Goal: Obtain resource: Obtain resource

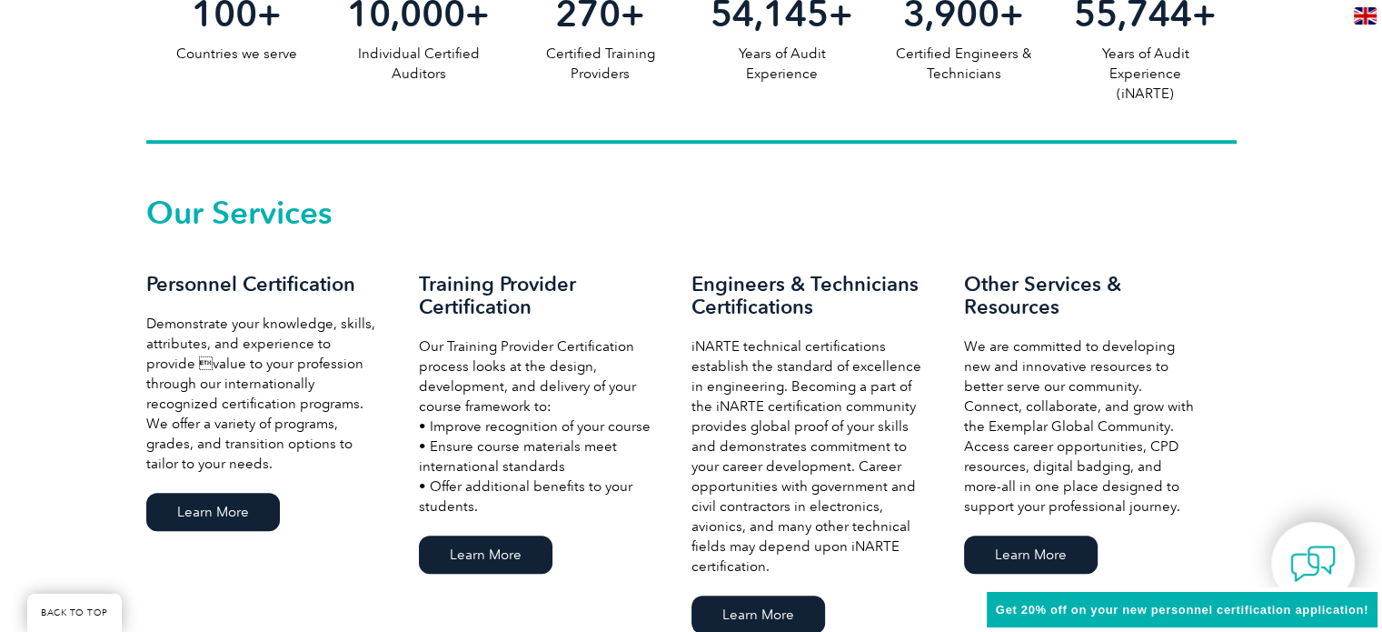
scroll to position [1091, 0]
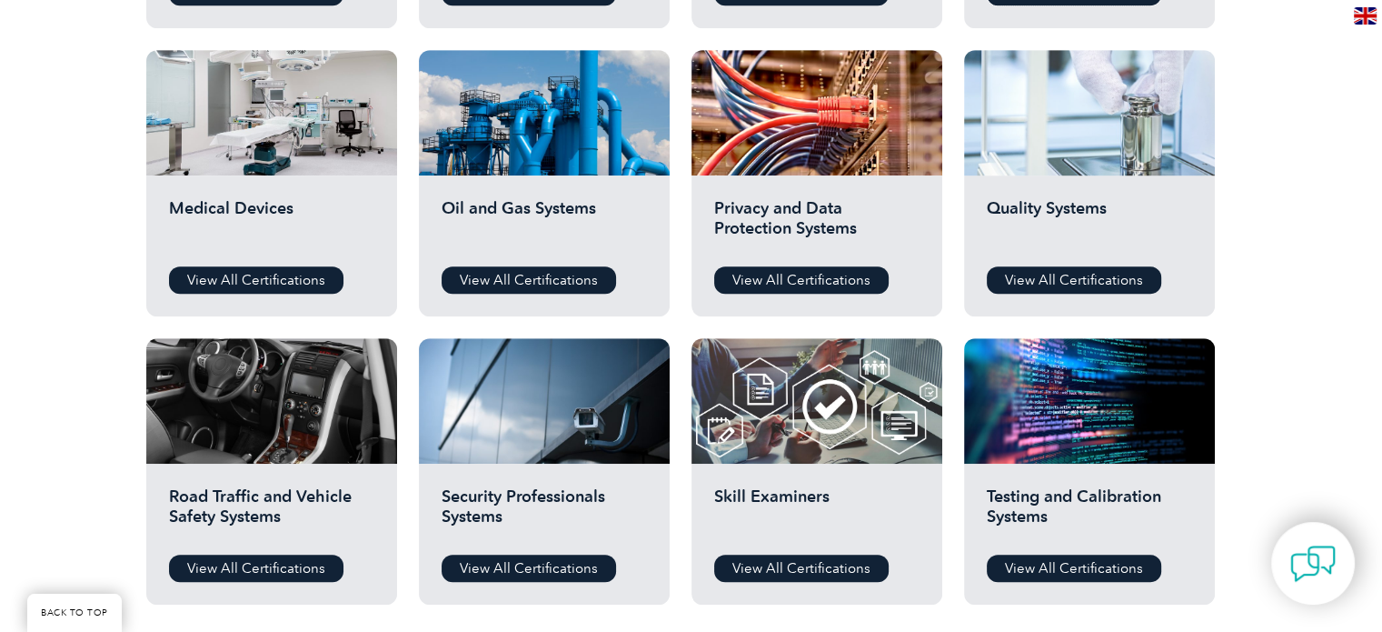
scroll to position [1272, 0]
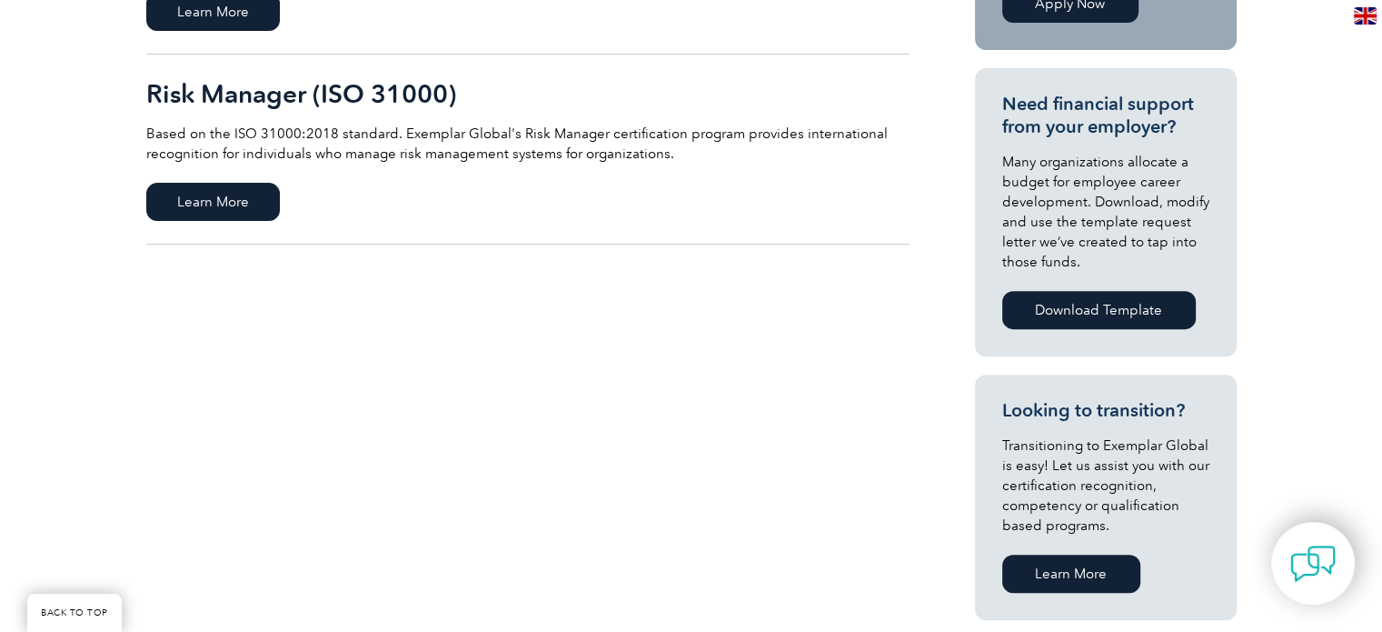
scroll to position [727, 0]
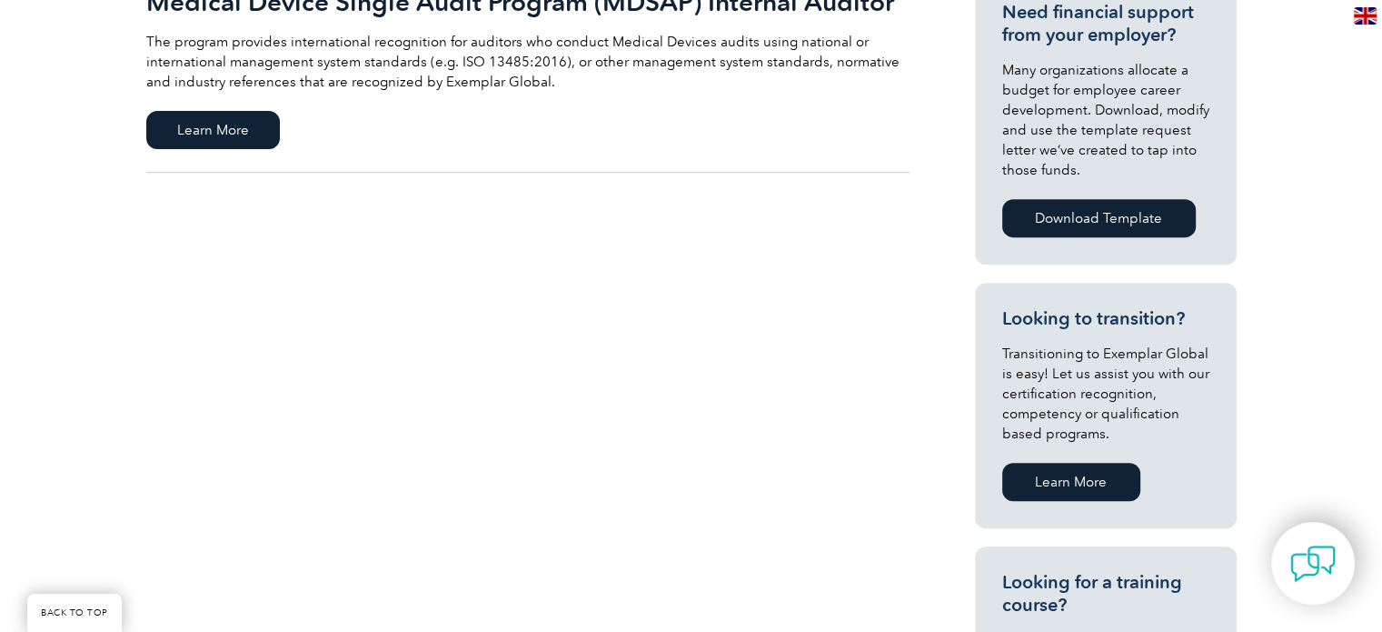
scroll to position [727, 0]
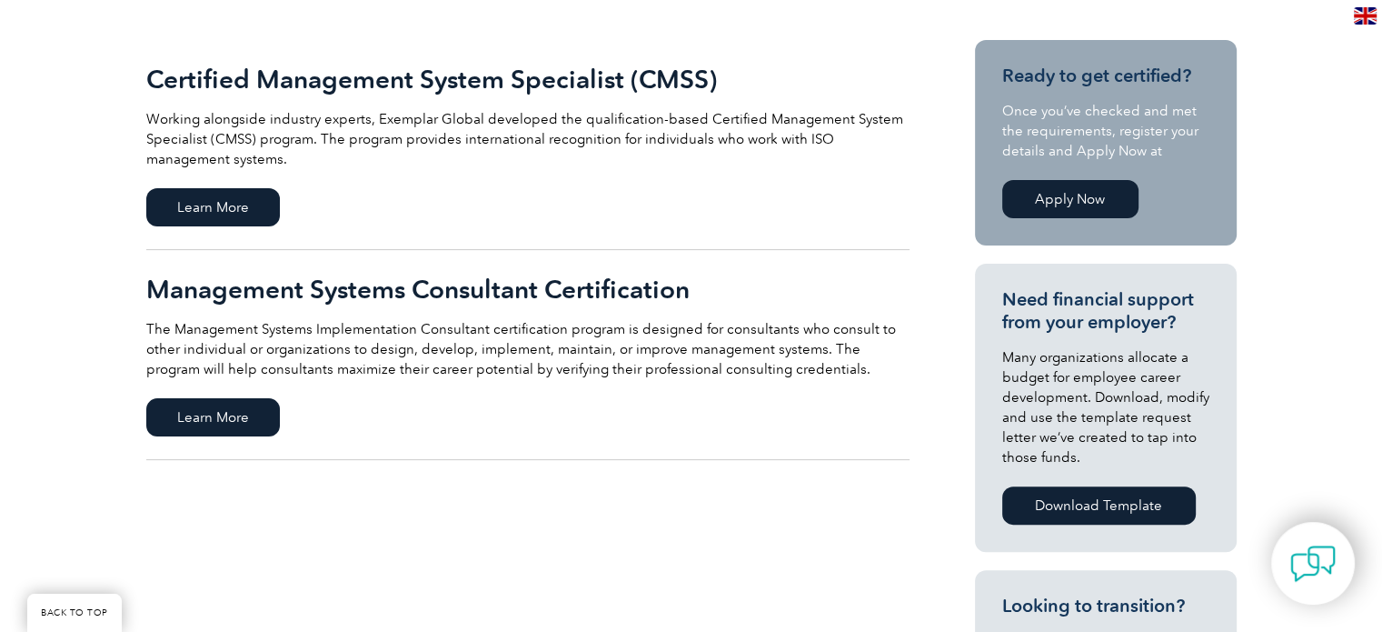
scroll to position [454, 0]
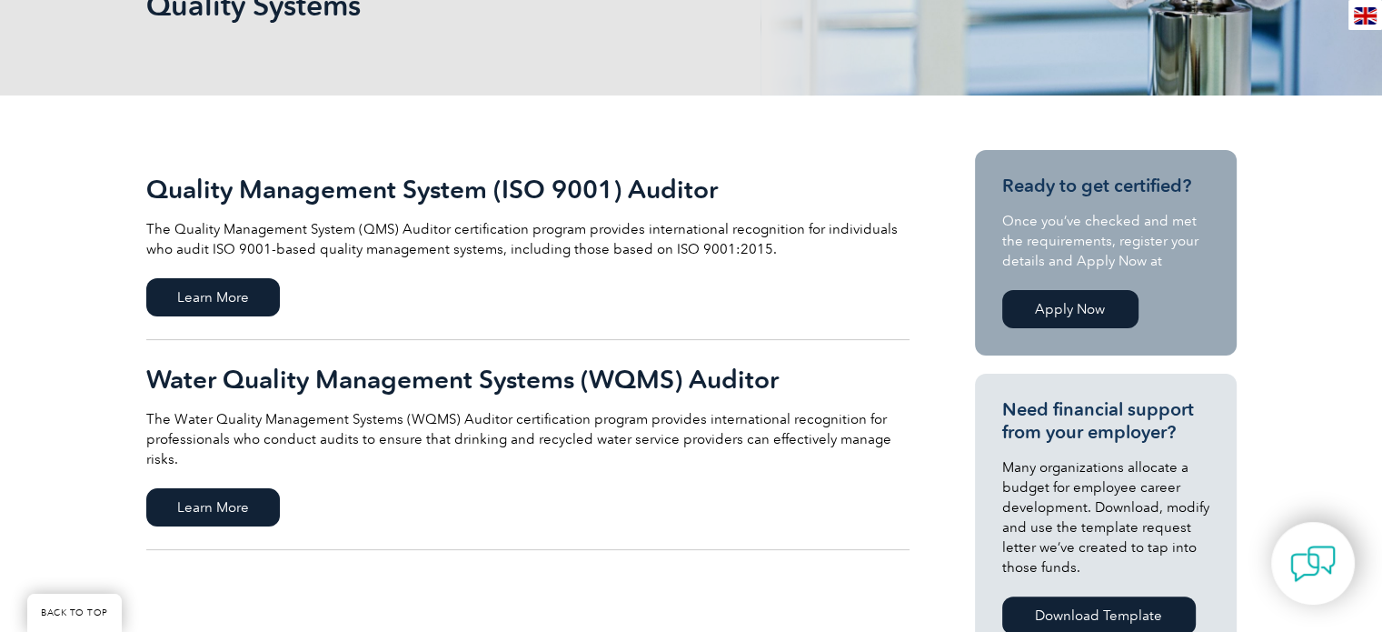
scroll to position [364, 0]
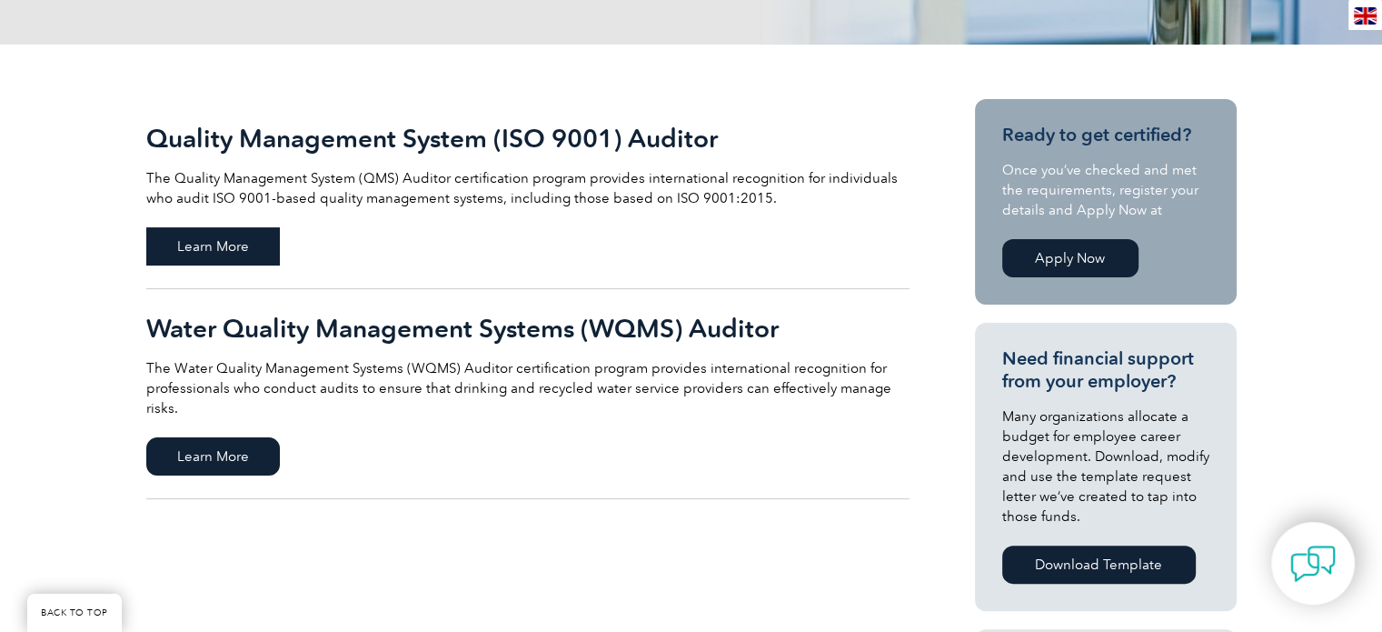
click at [171, 246] on span "Learn More" at bounding box center [213, 246] width 134 height 38
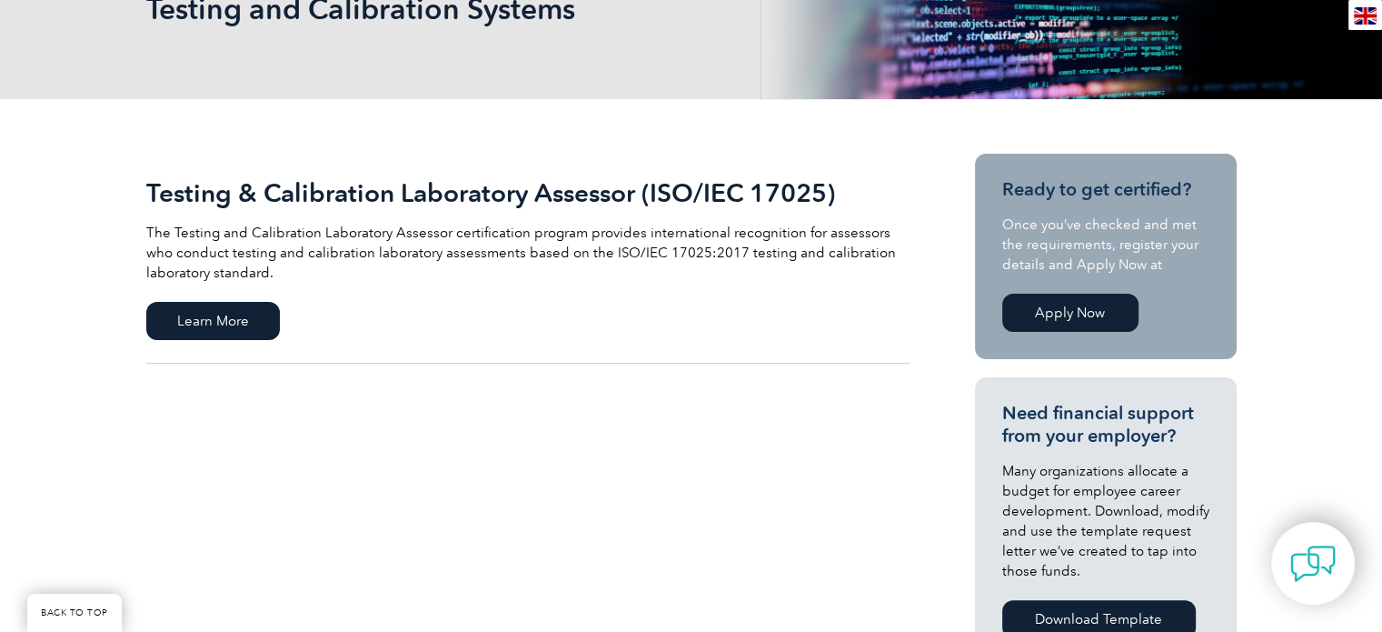
scroll to position [364, 0]
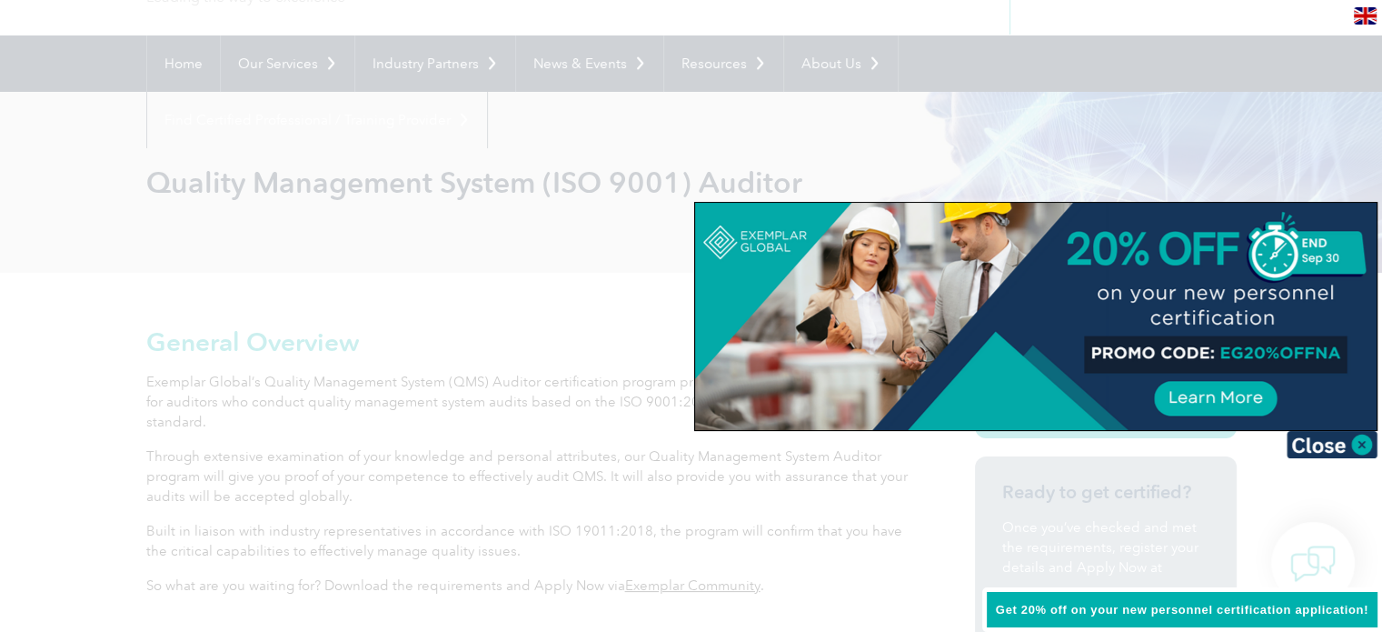
scroll to position [182, 0]
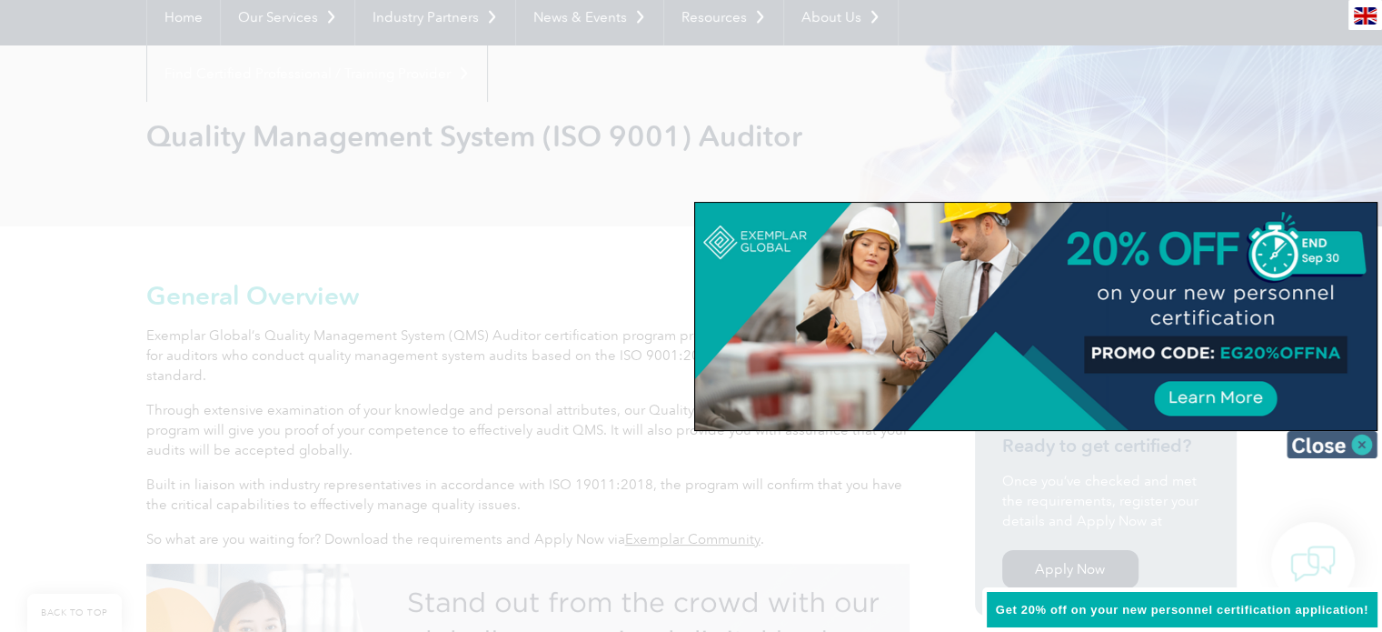
click at [1370, 439] on img at bounding box center [1332, 444] width 91 height 27
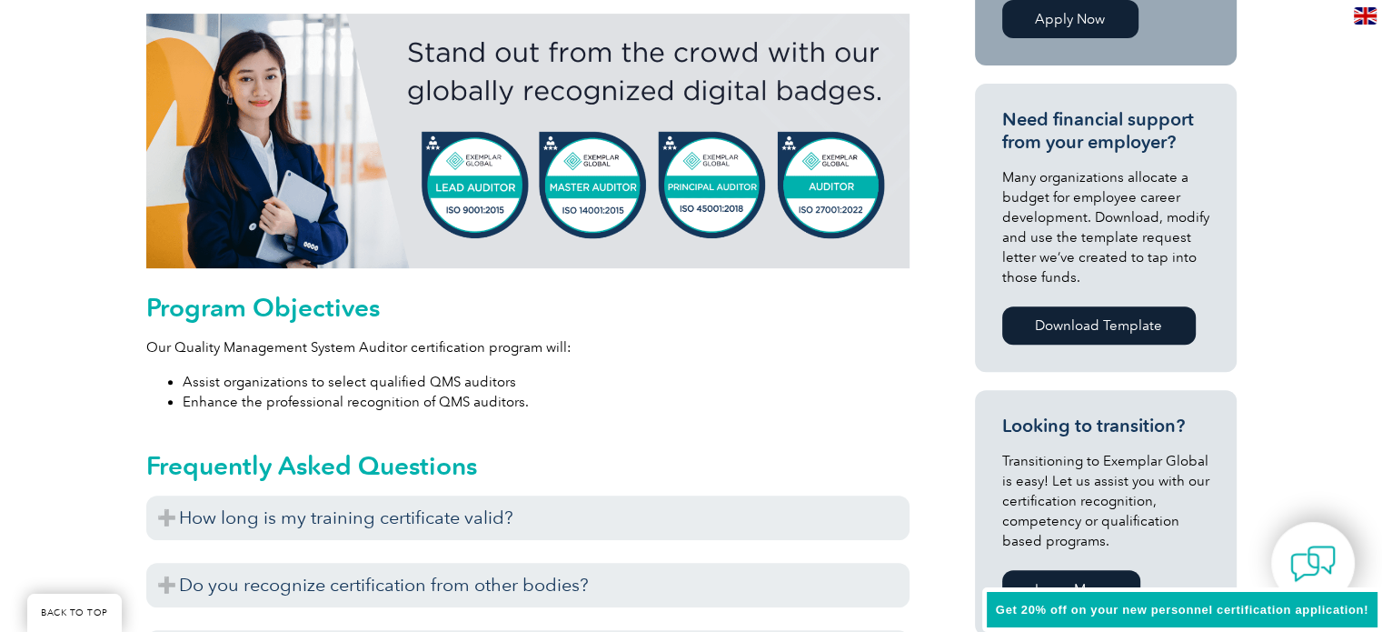
scroll to position [909, 0]
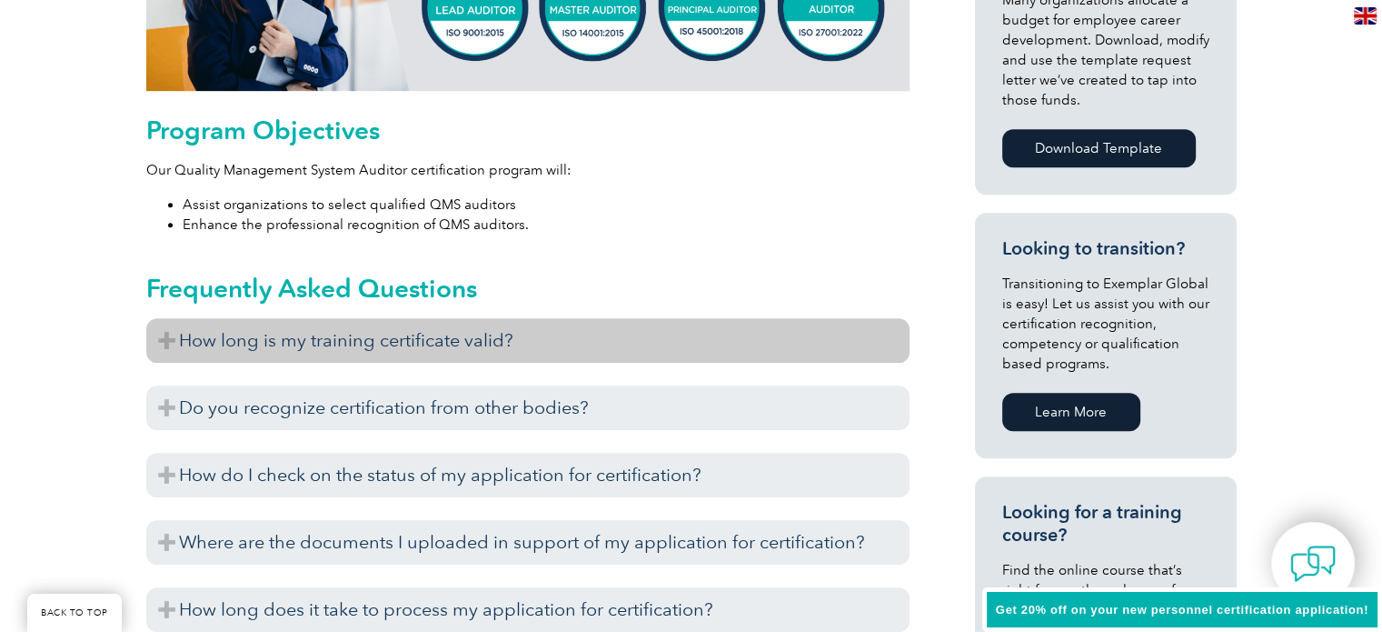
click at [622, 337] on h3 "How long is my training certificate valid?" at bounding box center [527, 340] width 763 height 45
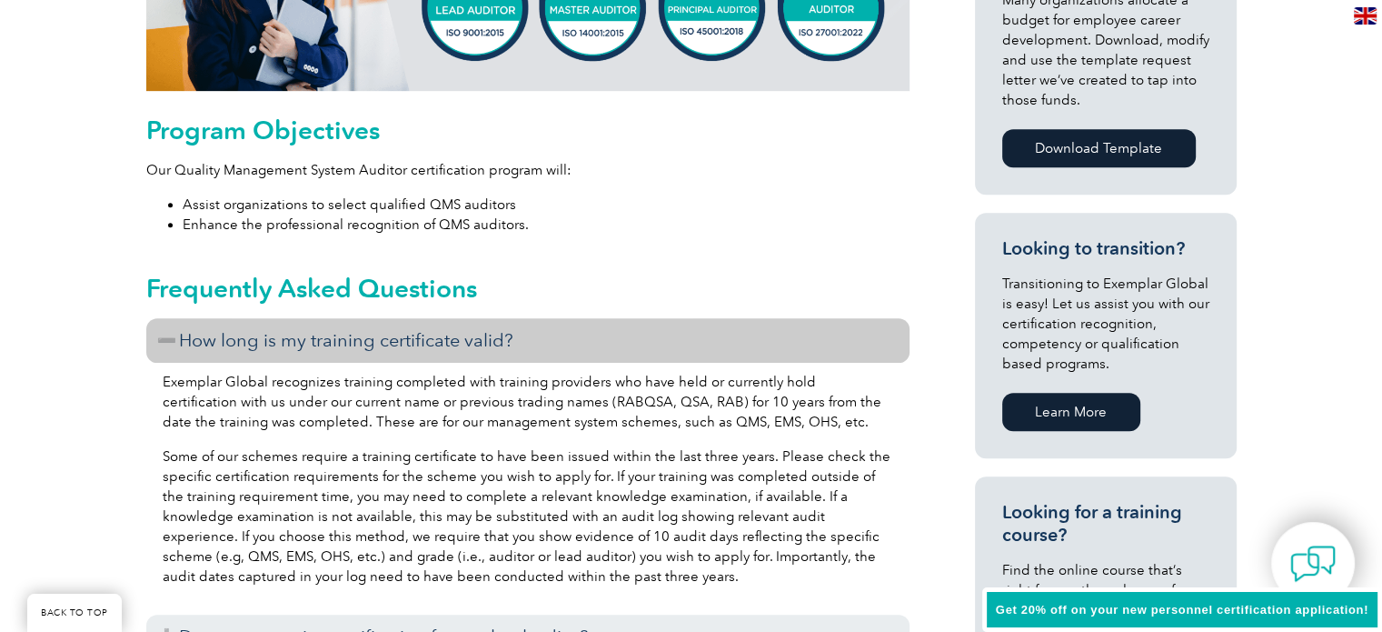
click at [622, 337] on h3 "How long is my training certificate valid?" at bounding box center [527, 340] width 763 height 45
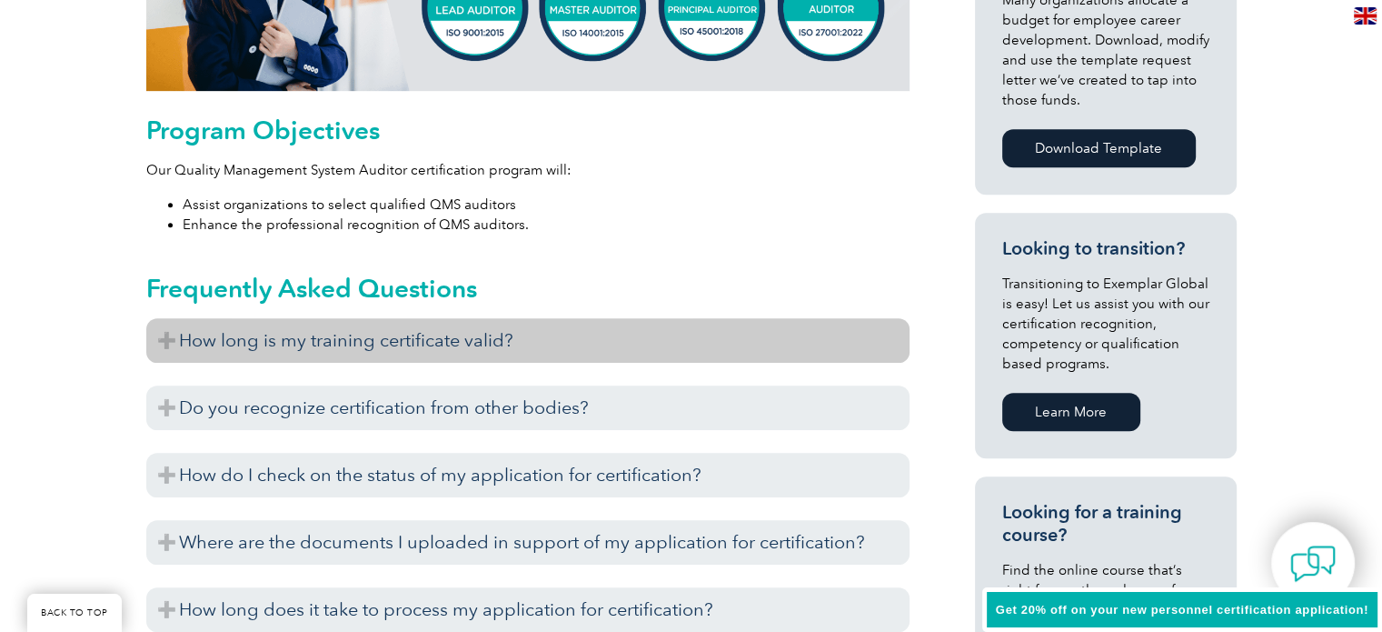
scroll to position [1000, 0]
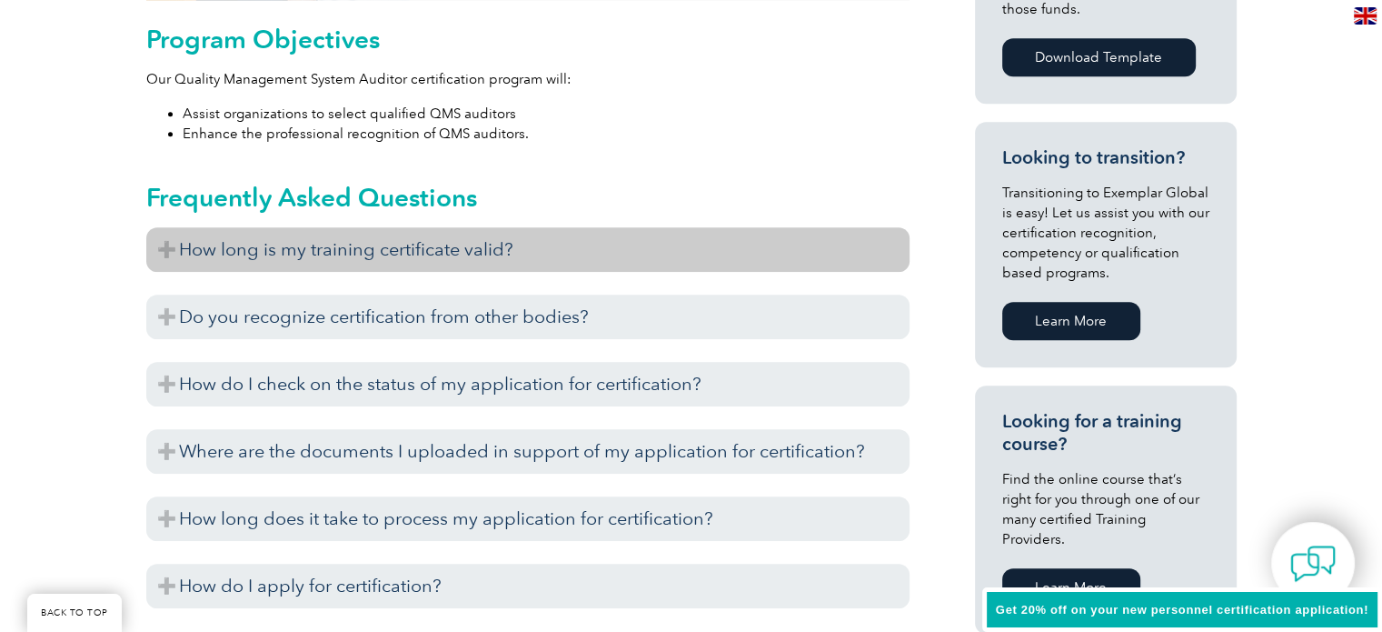
click at [669, 228] on h3 "How long is my training certificate valid?" at bounding box center [527, 249] width 763 height 45
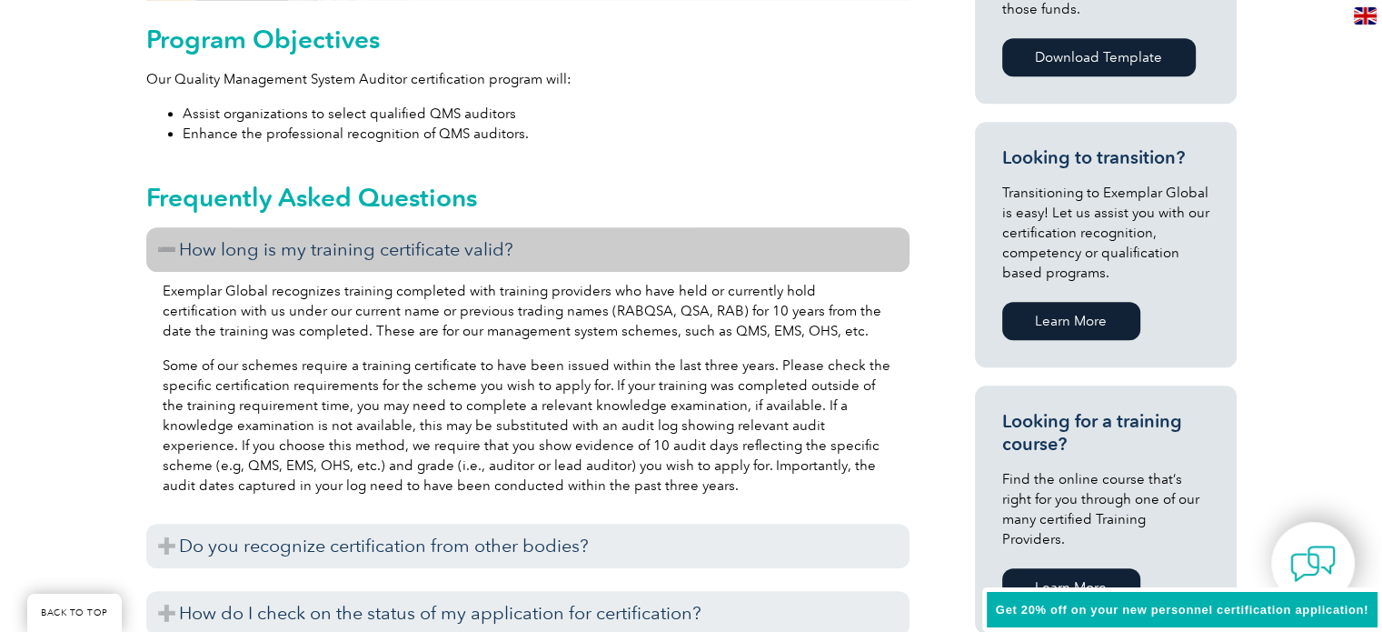
click at [675, 242] on h3 "How long is my training certificate valid?" at bounding box center [527, 249] width 763 height 45
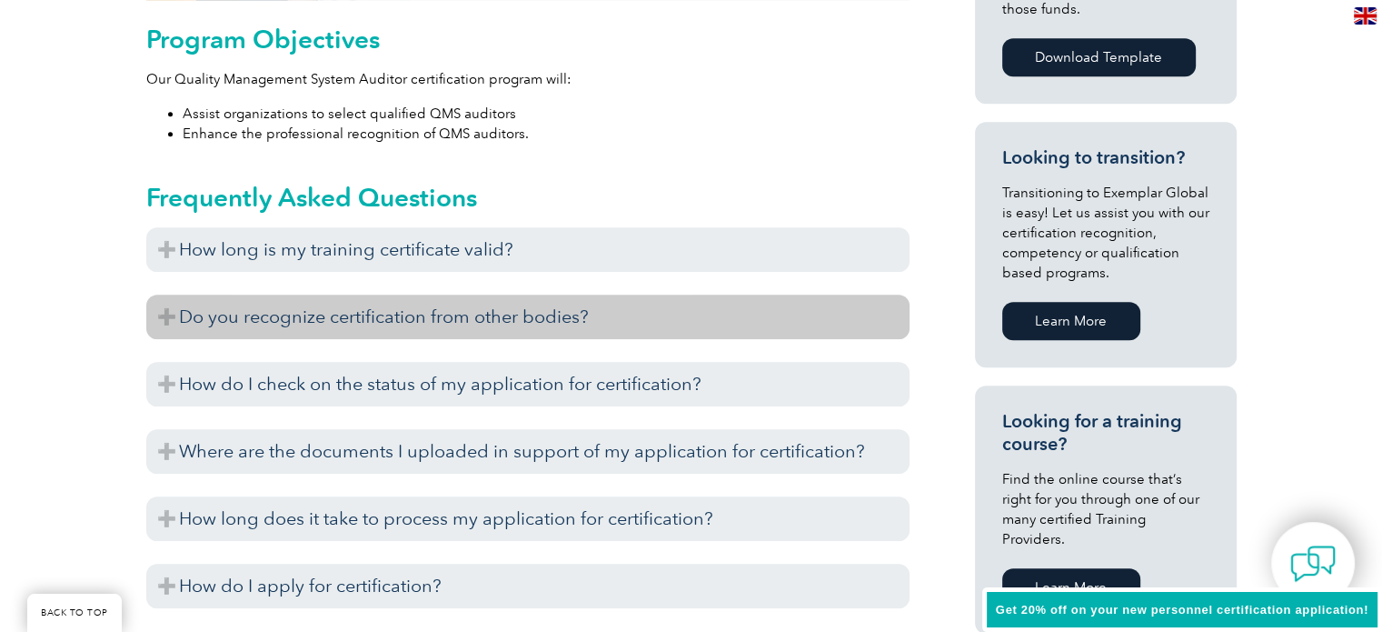
click at [683, 303] on h3 "Do you recognize certification from other bodies?" at bounding box center [527, 316] width 763 height 45
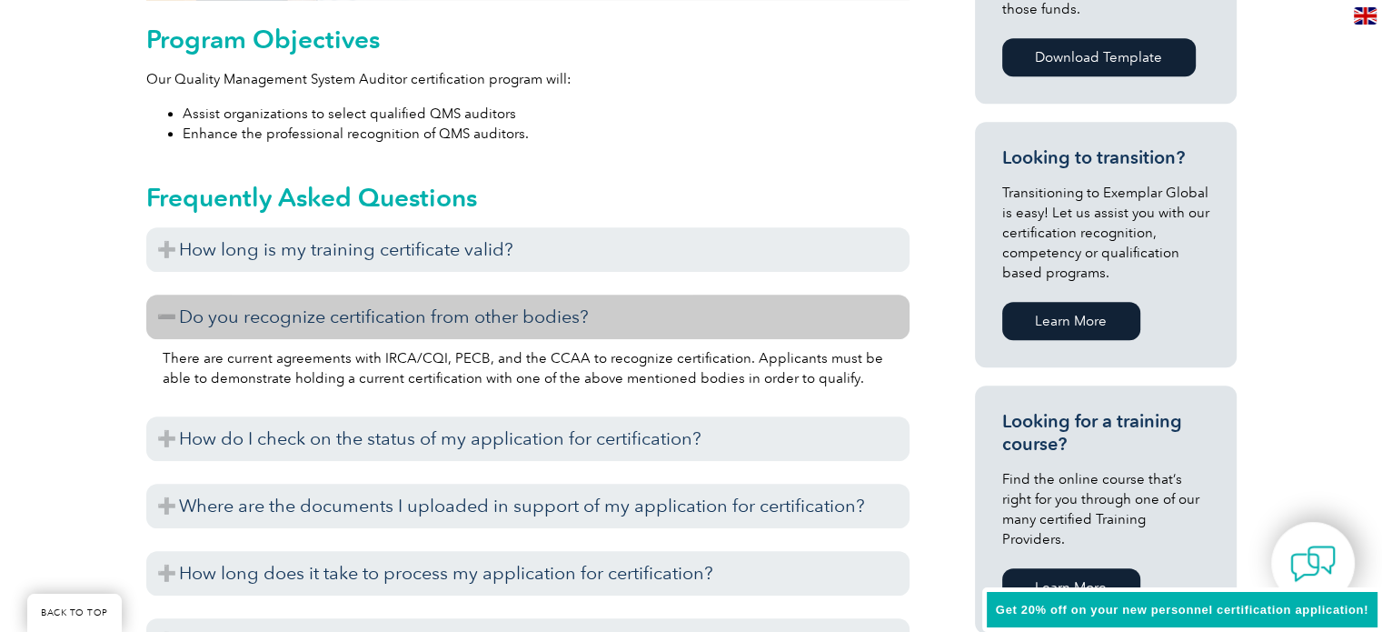
click at [680, 299] on h3 "Do you recognize certification from other bodies?" at bounding box center [527, 316] width 763 height 45
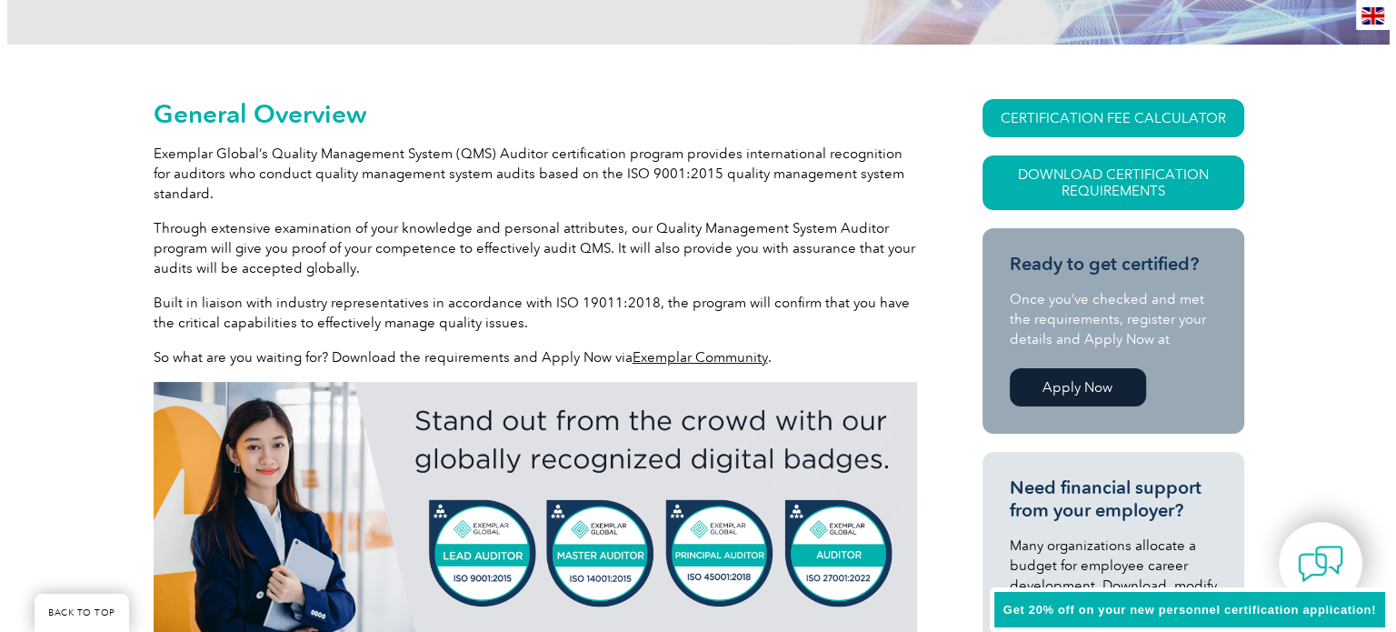
scroll to position [273, 0]
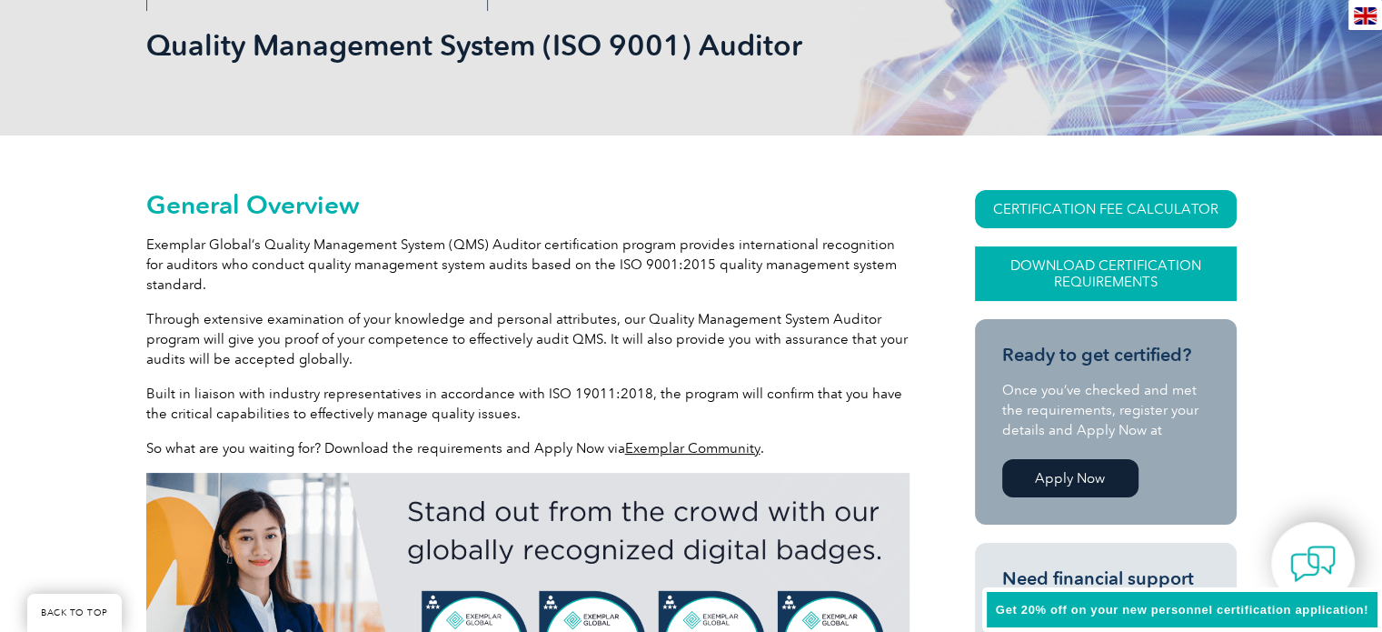
click at [1047, 272] on link "Download Certification Requirements" at bounding box center [1106, 273] width 262 height 55
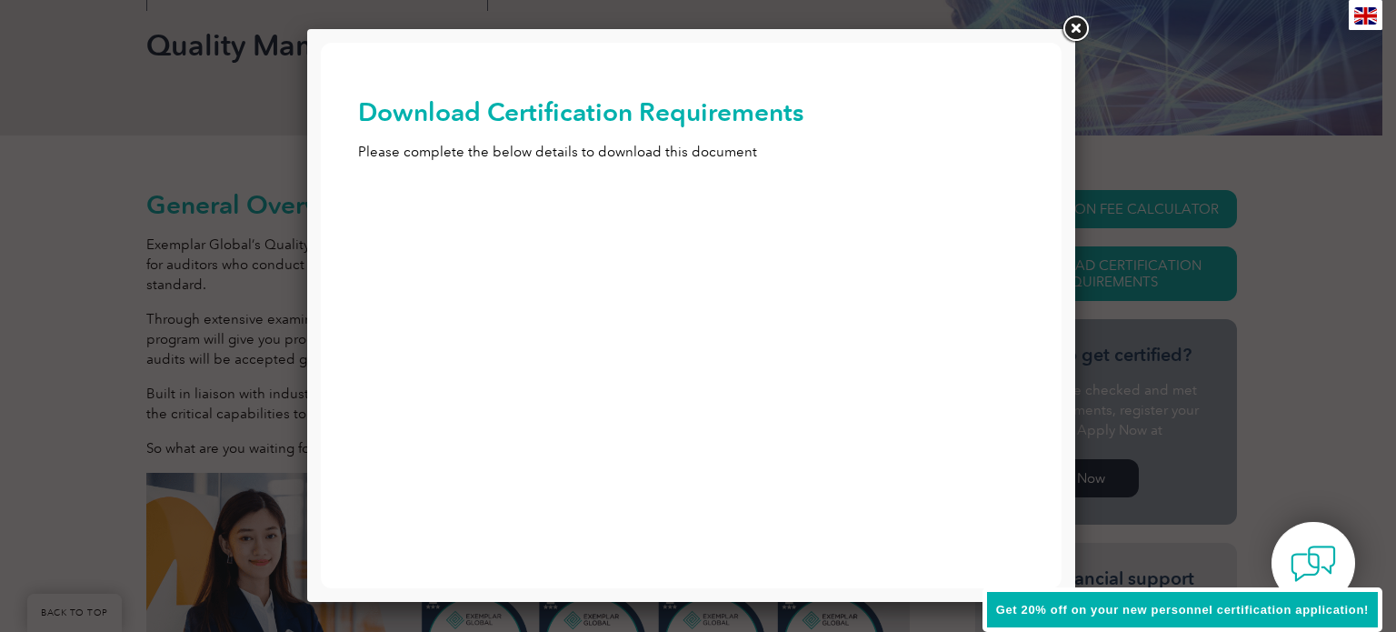
scroll to position [0, 0]
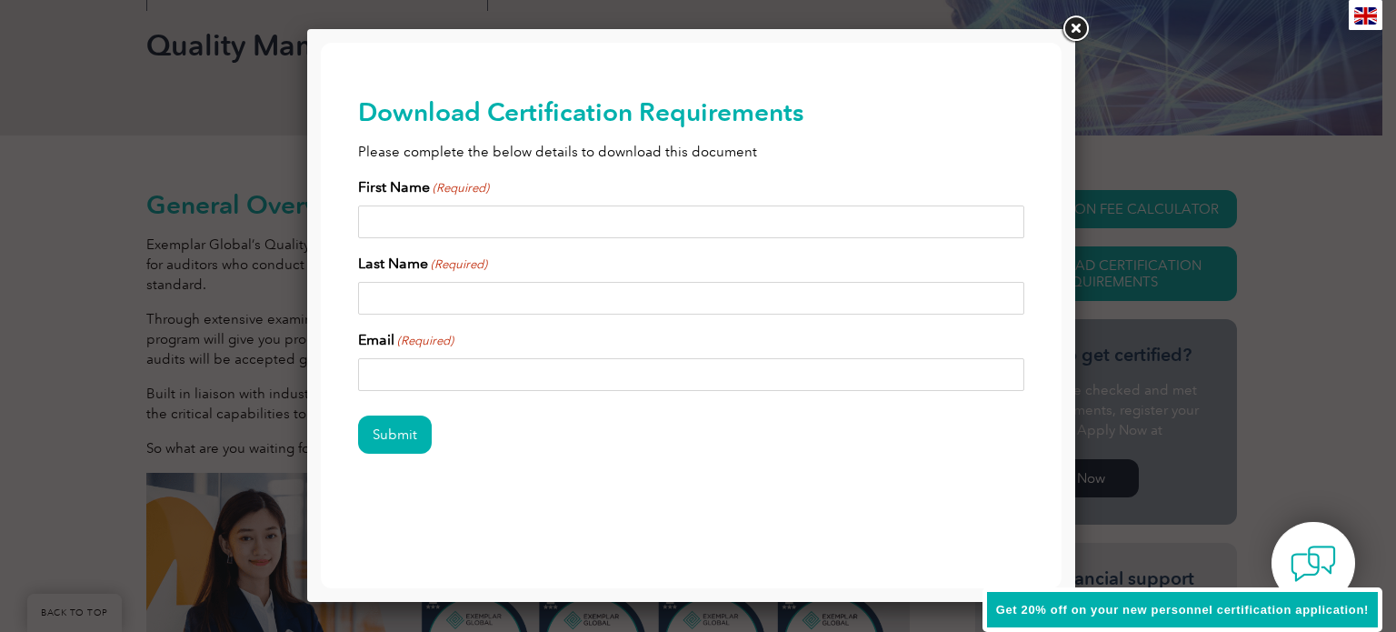
click at [723, 225] on input "First Name (Required)" at bounding box center [691, 221] width 667 height 33
type input "Darrin"
type input "Chambers"
click at [537, 374] on input "darrinchambers@yahoo.com" at bounding box center [691, 374] width 667 height 33
type input "darrinchambers@yahoo.com"
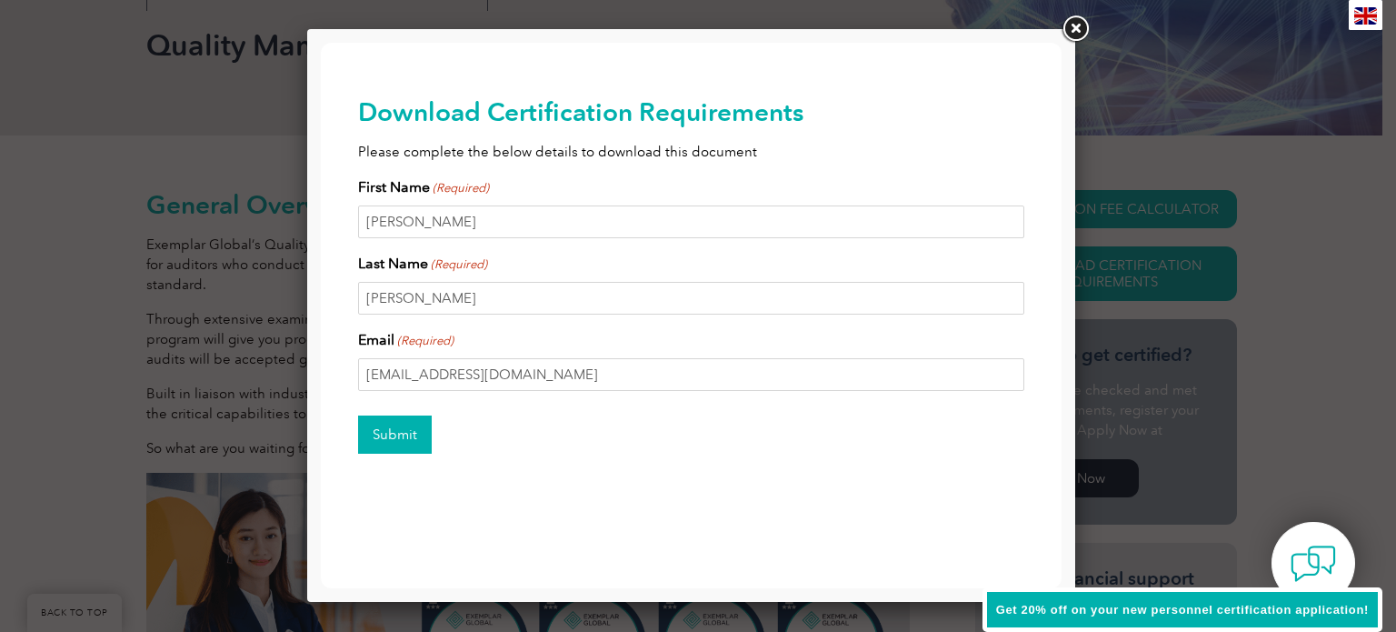
click at [385, 437] on input "Submit" at bounding box center [395, 434] width 74 height 38
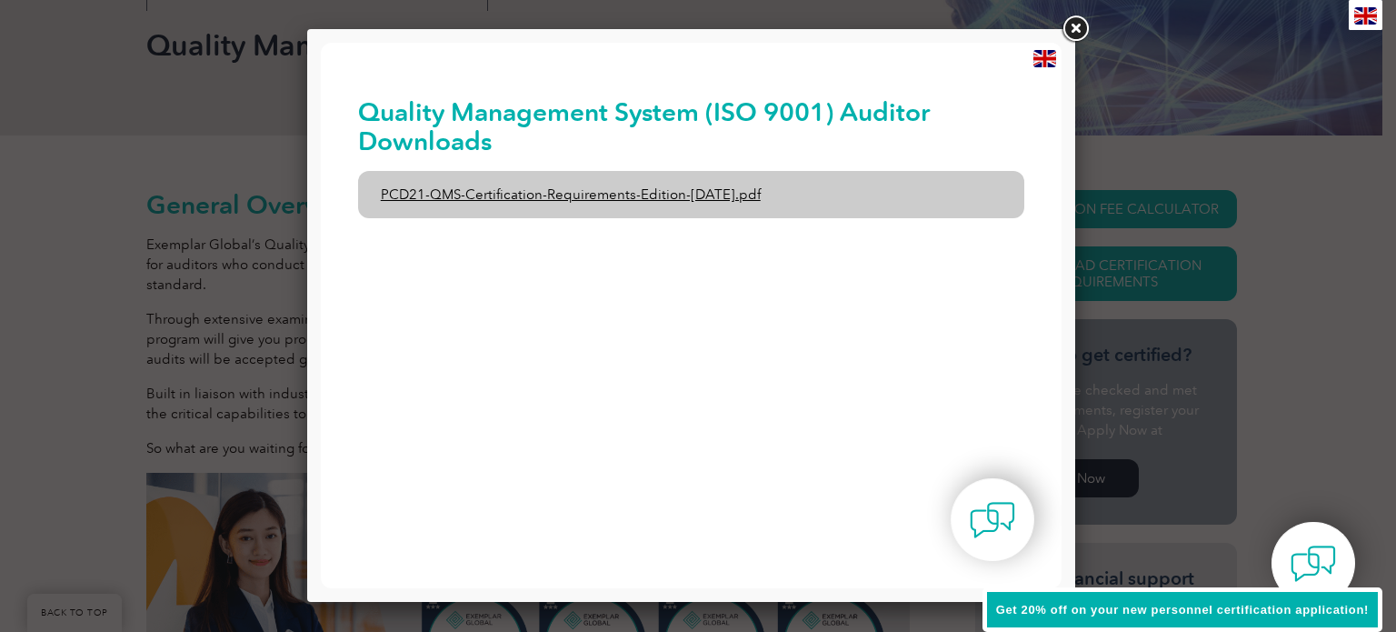
click at [756, 195] on link "PCD21-QMS-Certification-Requirements-Edition-2-April-2022.pdf" at bounding box center [691, 194] width 667 height 47
